Goal: Task Accomplishment & Management: Complete application form

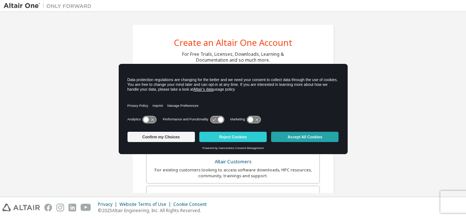
click at [318, 132] on button "Accept All Cookies" at bounding box center [304, 136] width 67 height 10
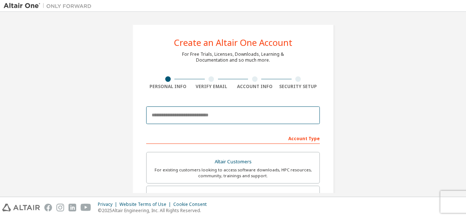
click at [214, 121] on input "email" at bounding box center [233, 115] width 174 height 18
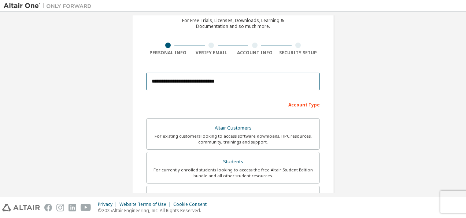
scroll to position [34, 0]
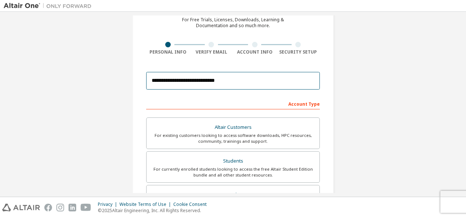
type input "**********"
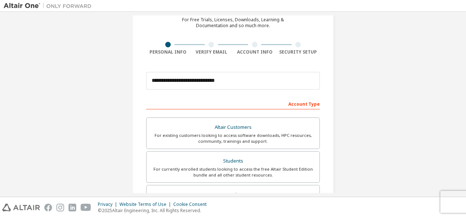
click at [207, 103] on div "Account Type" at bounding box center [233, 103] width 174 height 12
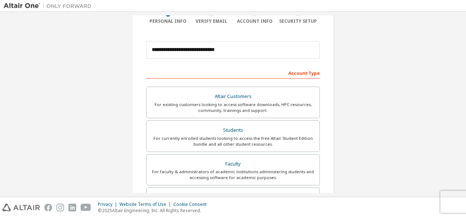
scroll to position [70, 0]
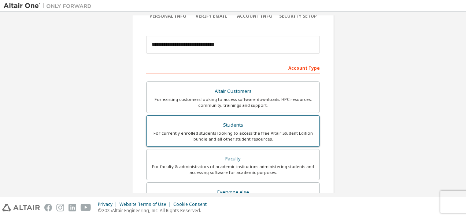
click at [220, 133] on div "For currently enrolled students looking to access the free Altair Student Editi…" at bounding box center [233, 136] width 164 height 12
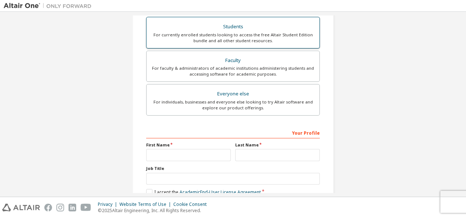
scroll to position [170, 0]
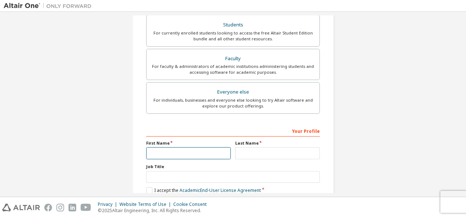
click at [191, 152] on input "text" at bounding box center [188, 153] width 85 height 12
type input "****"
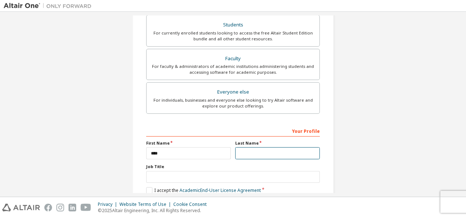
click at [256, 152] on input "text" at bounding box center [277, 153] width 85 height 12
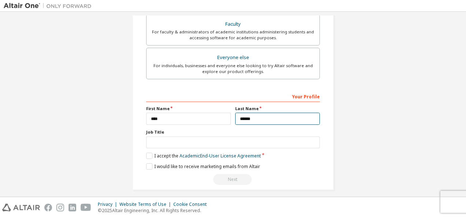
scroll to position [207, 0]
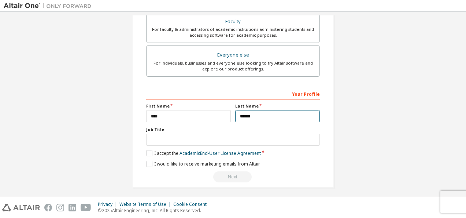
type input "******"
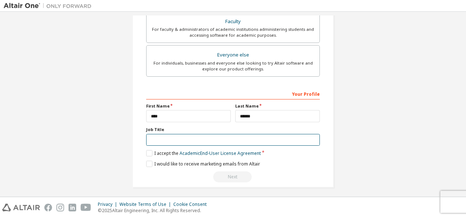
click at [217, 138] on input "text" at bounding box center [233, 140] width 174 height 12
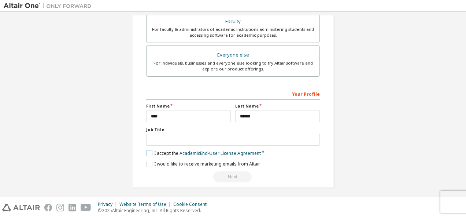
click at [147, 150] on label "I accept the Academic End-User License Agreement" at bounding box center [203, 153] width 115 height 6
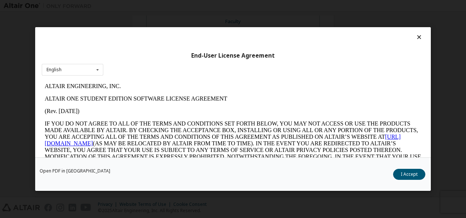
scroll to position [0, 0]
click at [96, 73] on icon at bounding box center [97, 69] width 9 height 11
click at [90, 59] on div "End-User License Agreement" at bounding box center [233, 55] width 382 height 7
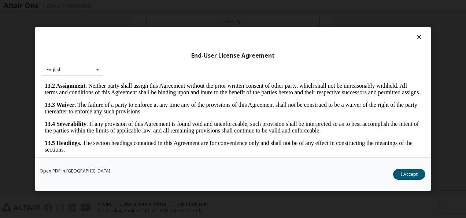
scroll to position [29, 0]
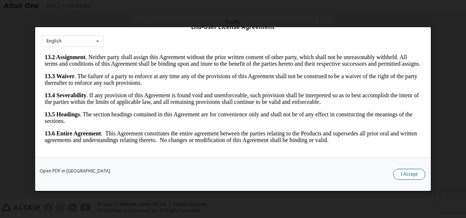
click at [401, 172] on button "I Accept" at bounding box center [409, 173] width 32 height 11
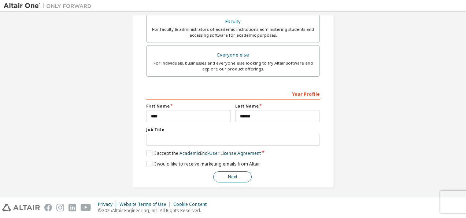
click at [244, 173] on button "Next" at bounding box center [232, 176] width 38 height 11
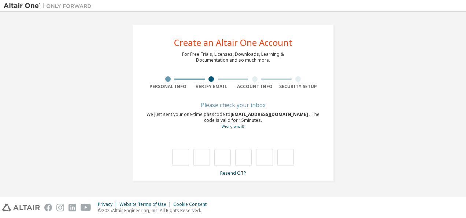
scroll to position [0, 0]
type input "*"
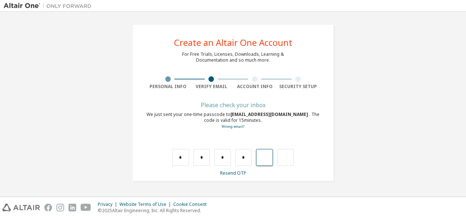
type input "*"
